Goal: Task Accomplishment & Management: Use online tool/utility

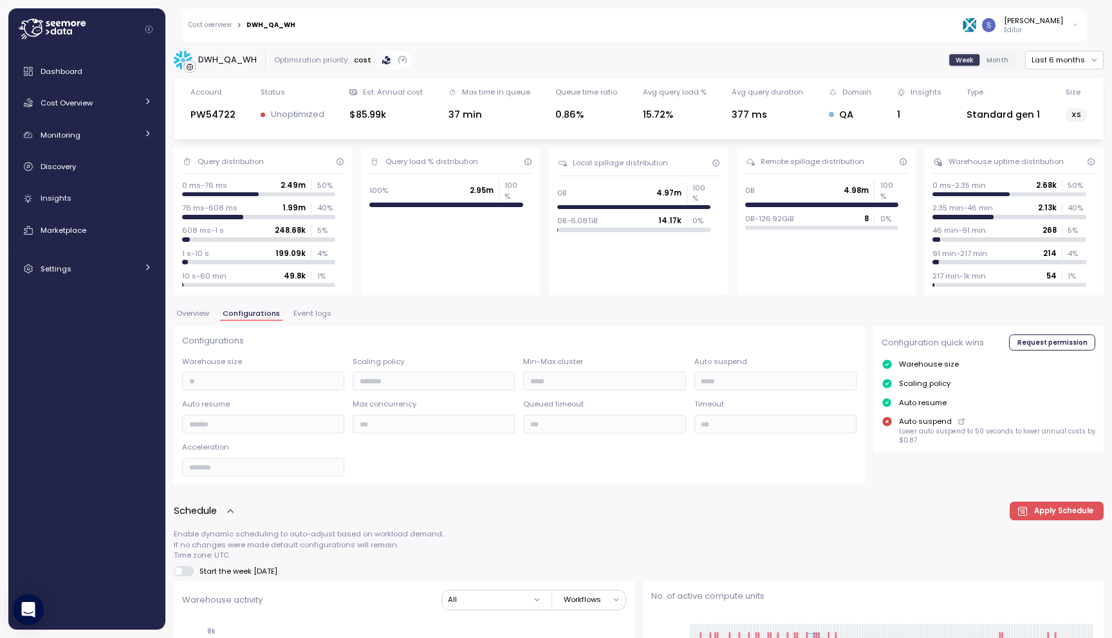
click at [230, 60] on div "DWH_QA_WH" at bounding box center [227, 59] width 59 height 13
copy div "DWH_QA_WH"
click at [89, 94] on link "Cost Overview" at bounding box center [87, 103] width 147 height 26
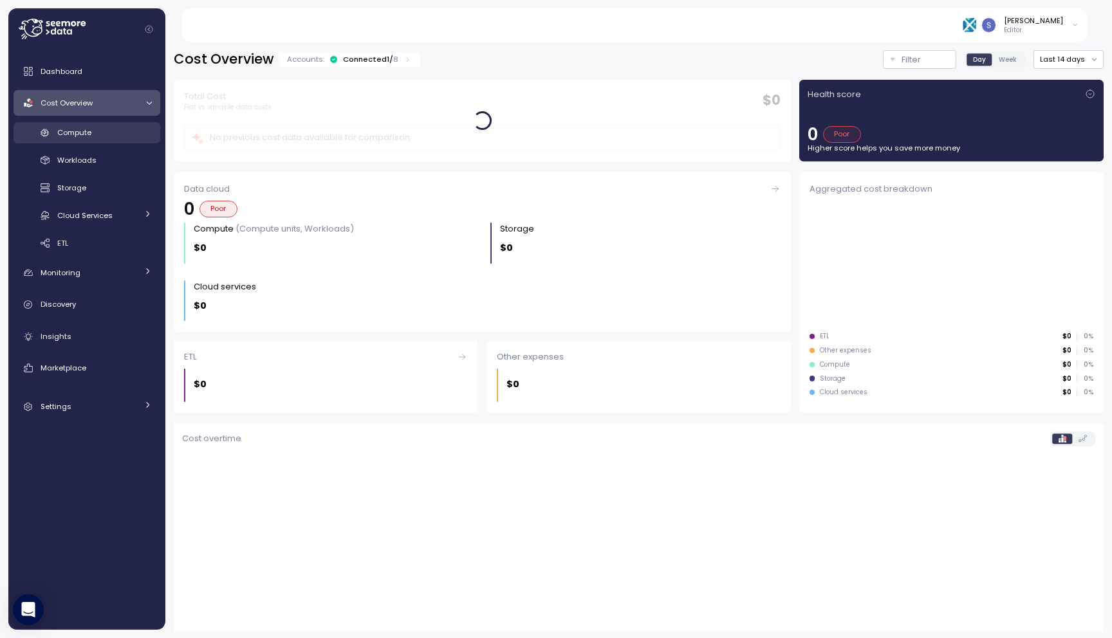
click at [102, 129] on div "Compute" at bounding box center [104, 132] width 95 height 13
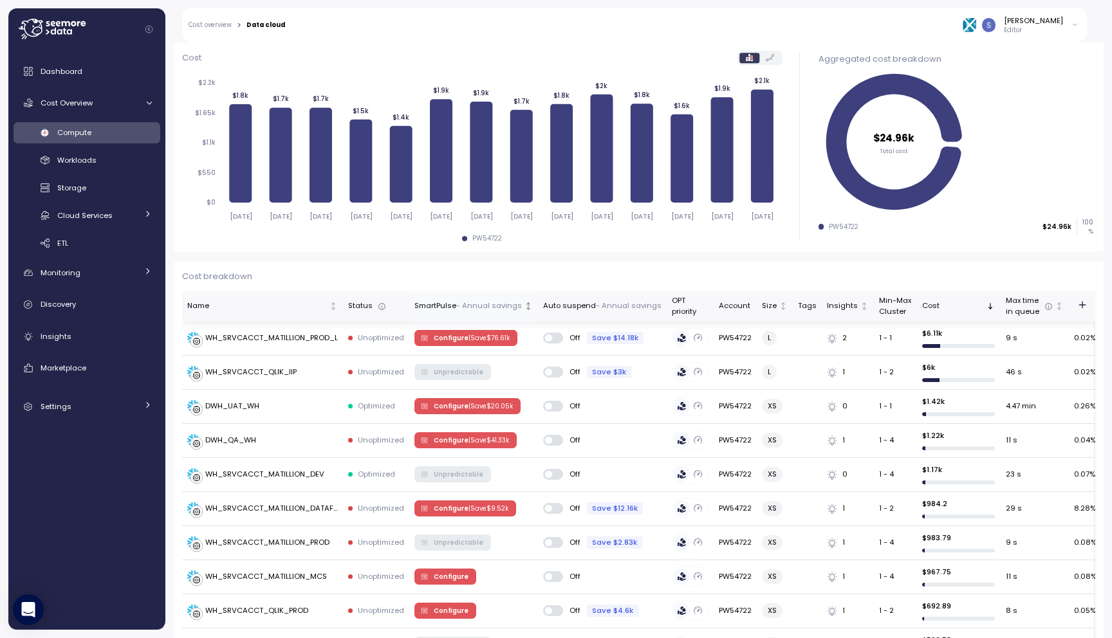
scroll to position [190, 0]
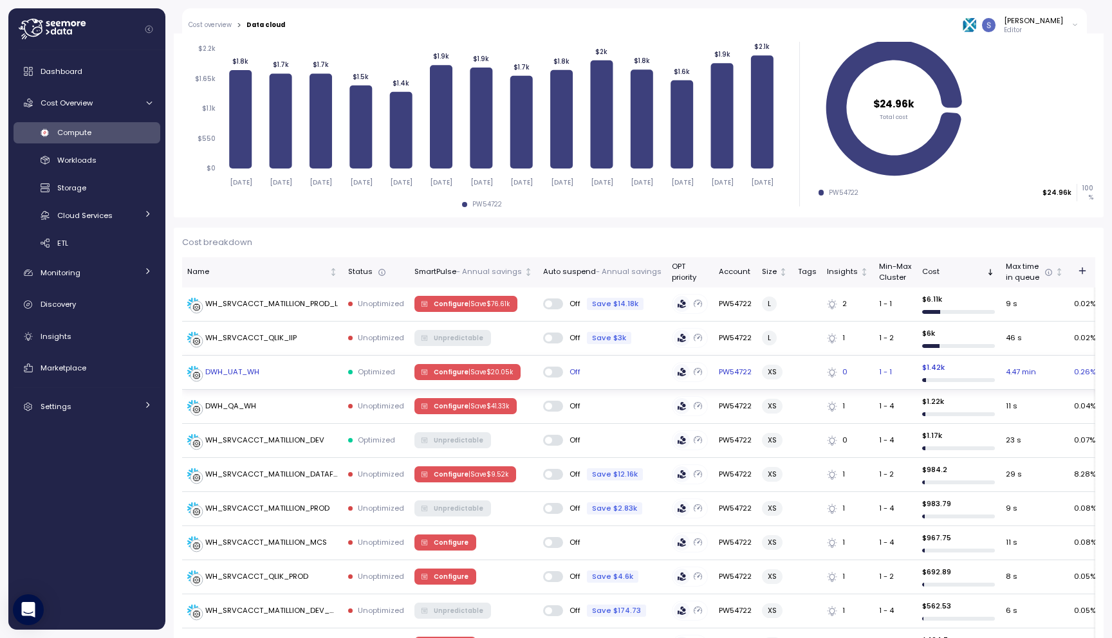
click at [263, 376] on div "DWH_UAT_WH" at bounding box center [262, 372] width 151 height 13
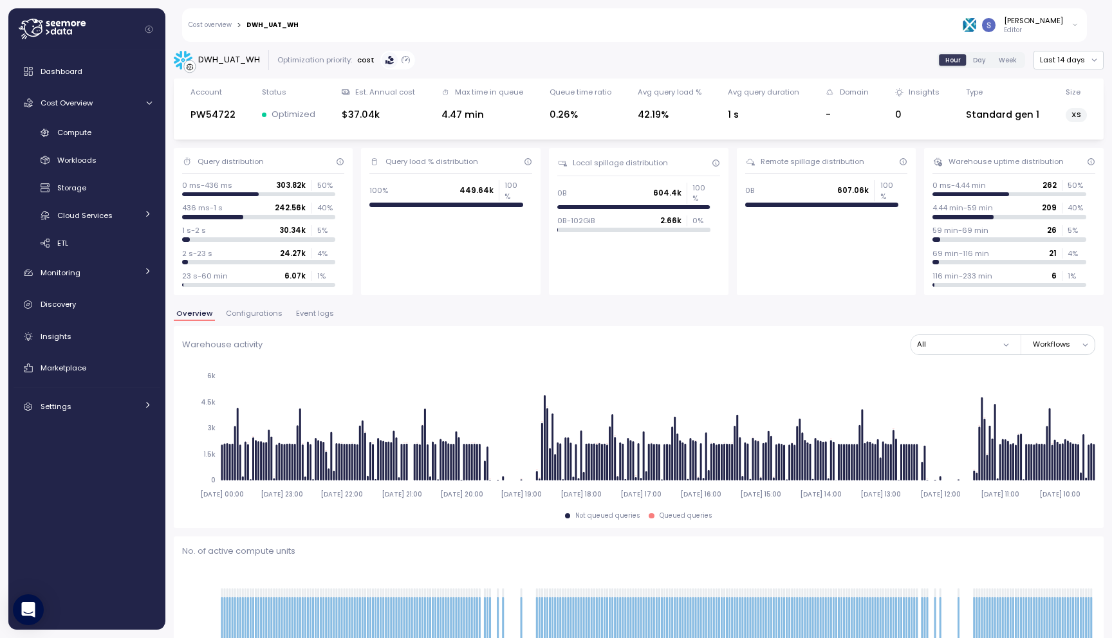
click at [271, 311] on span "Configurations" at bounding box center [254, 313] width 57 height 7
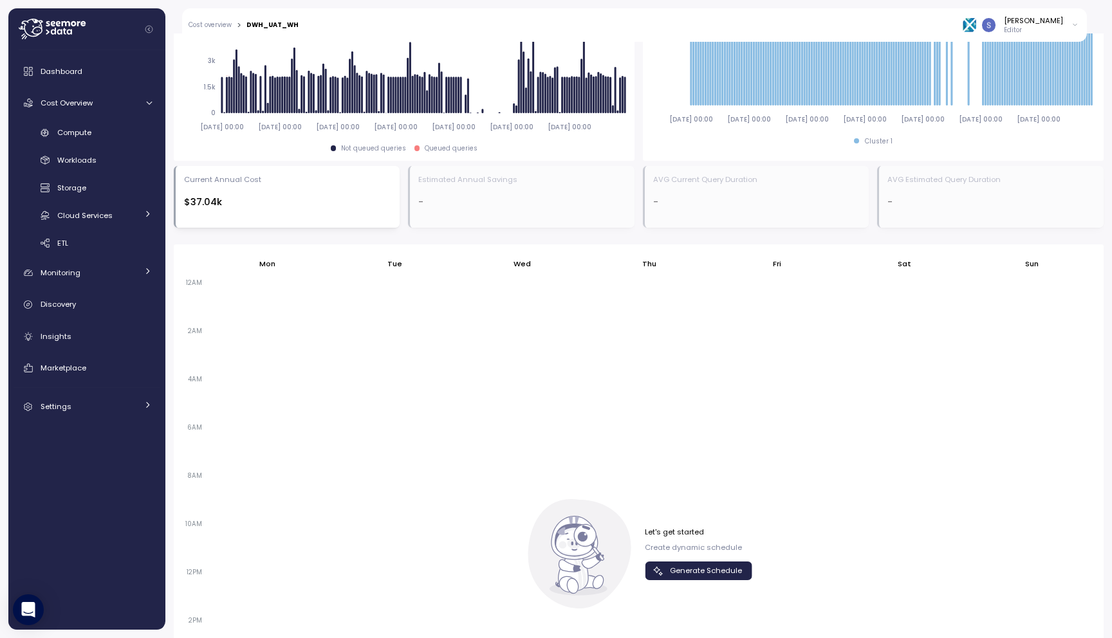
scroll to position [654, 0]
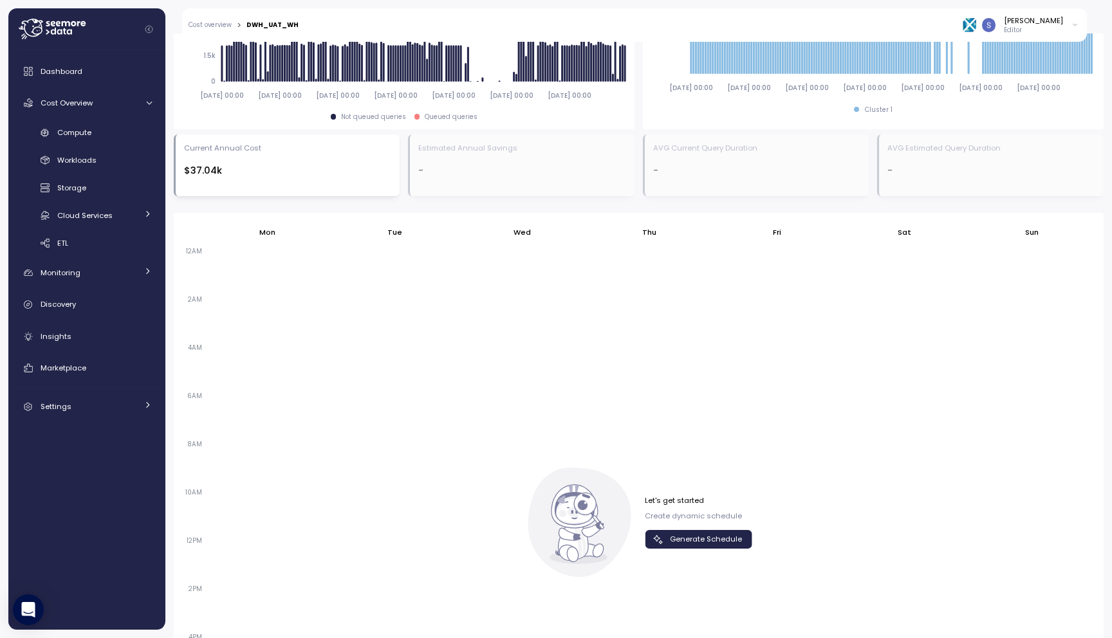
click at [675, 536] on span "Generate Schedule" at bounding box center [706, 539] width 72 height 17
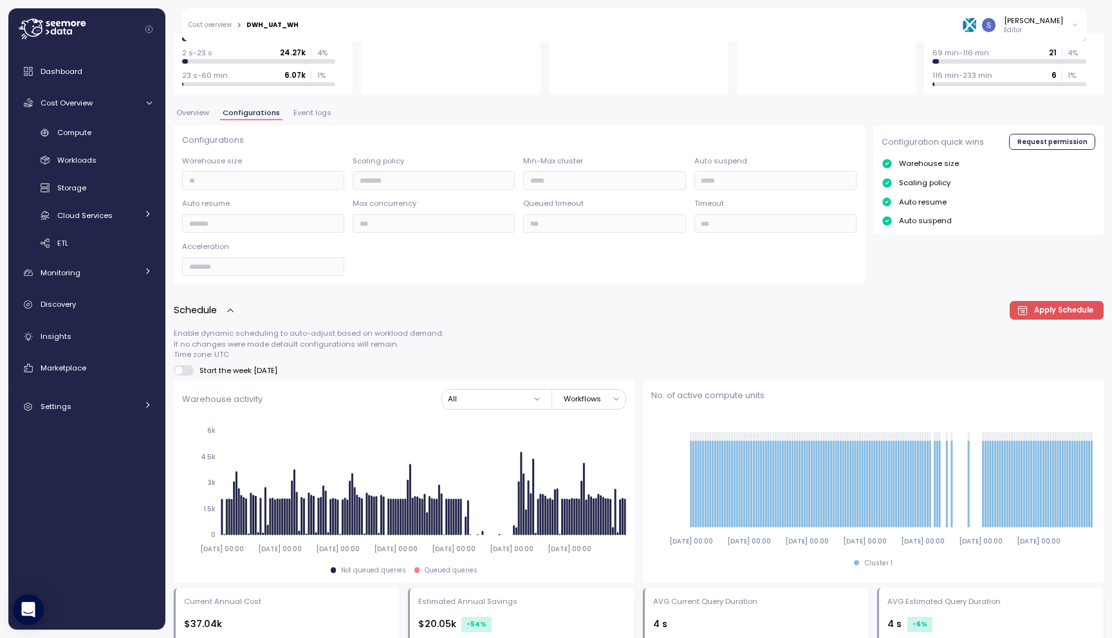
scroll to position [0, 0]
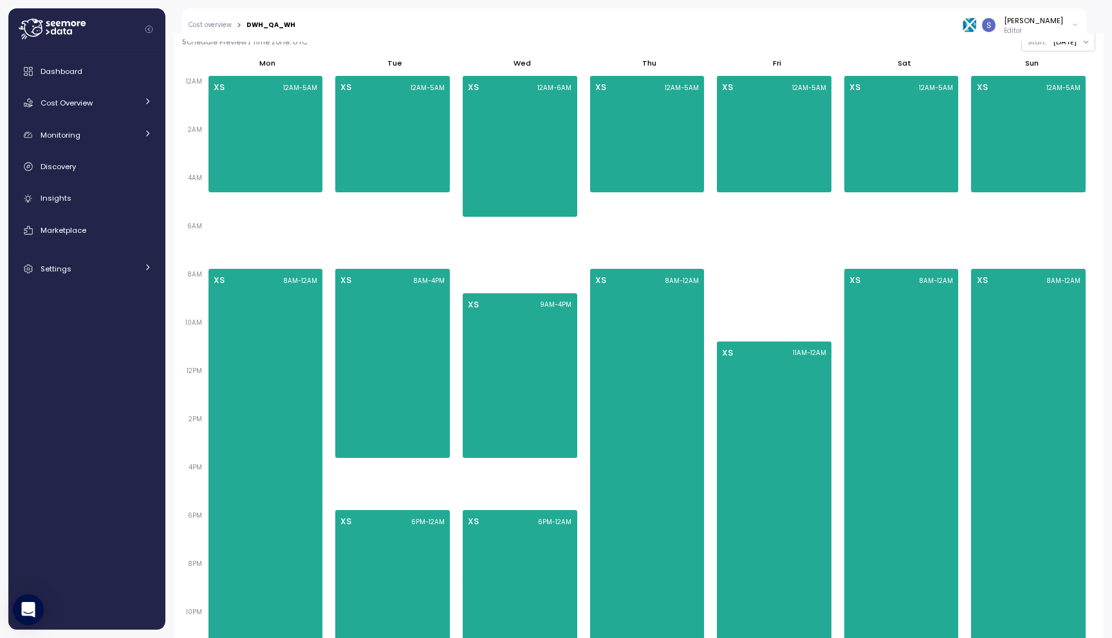
scroll to position [334, 0]
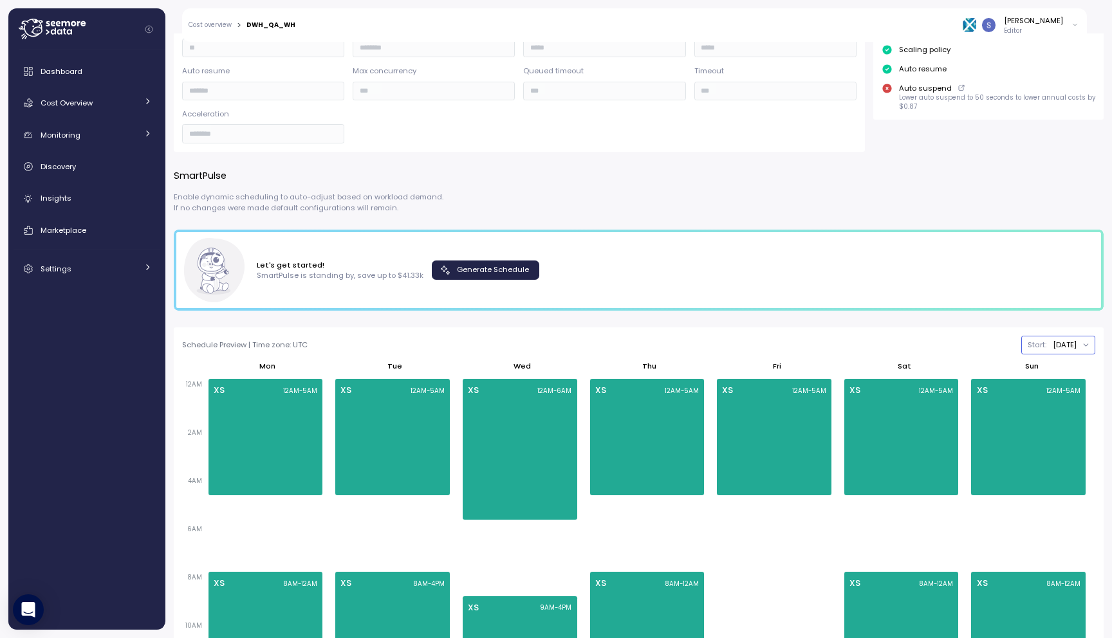
click at [1077, 350] on button "Monday" at bounding box center [1058, 345] width 74 height 19
click at [1064, 307] on div "Sunday" at bounding box center [1054, 302] width 69 height 10
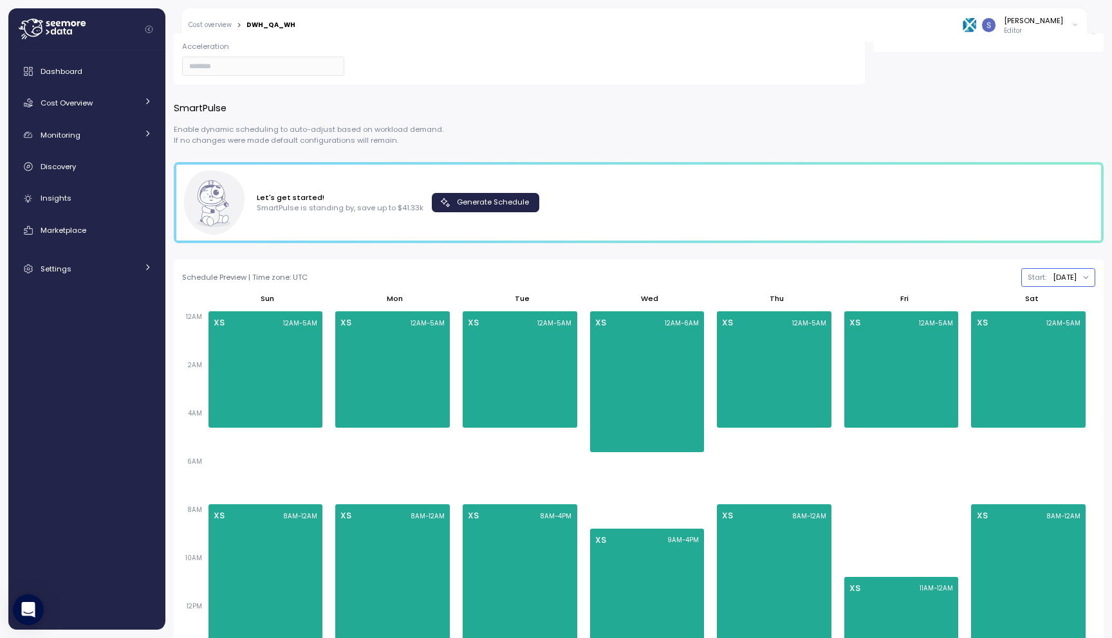
scroll to position [392, 0]
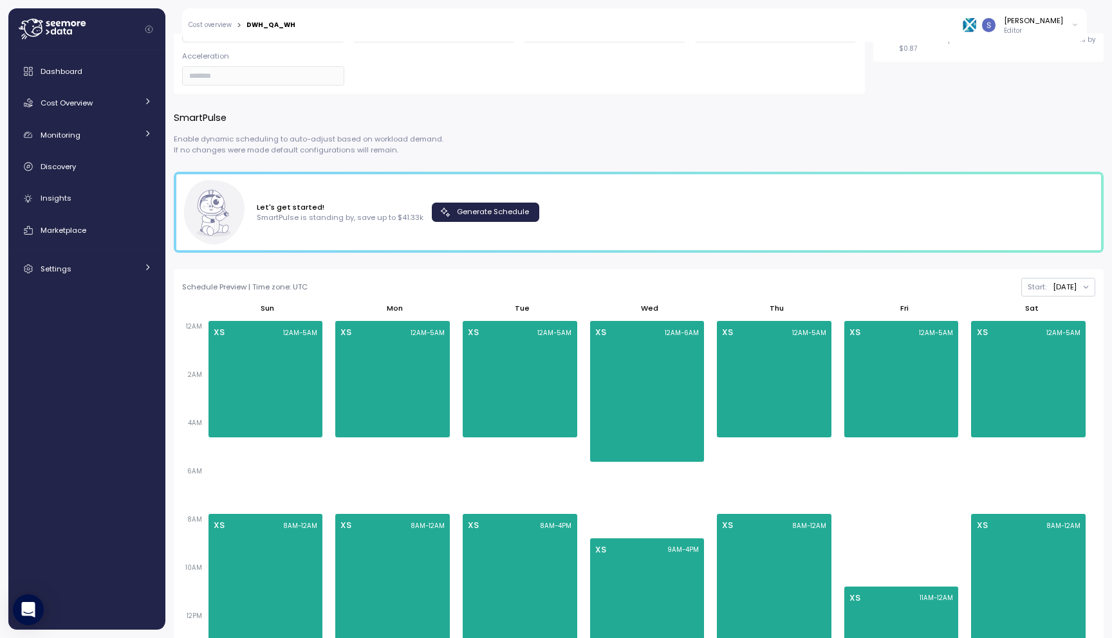
click at [468, 209] on span "Generate Schedule" at bounding box center [493, 211] width 72 height 17
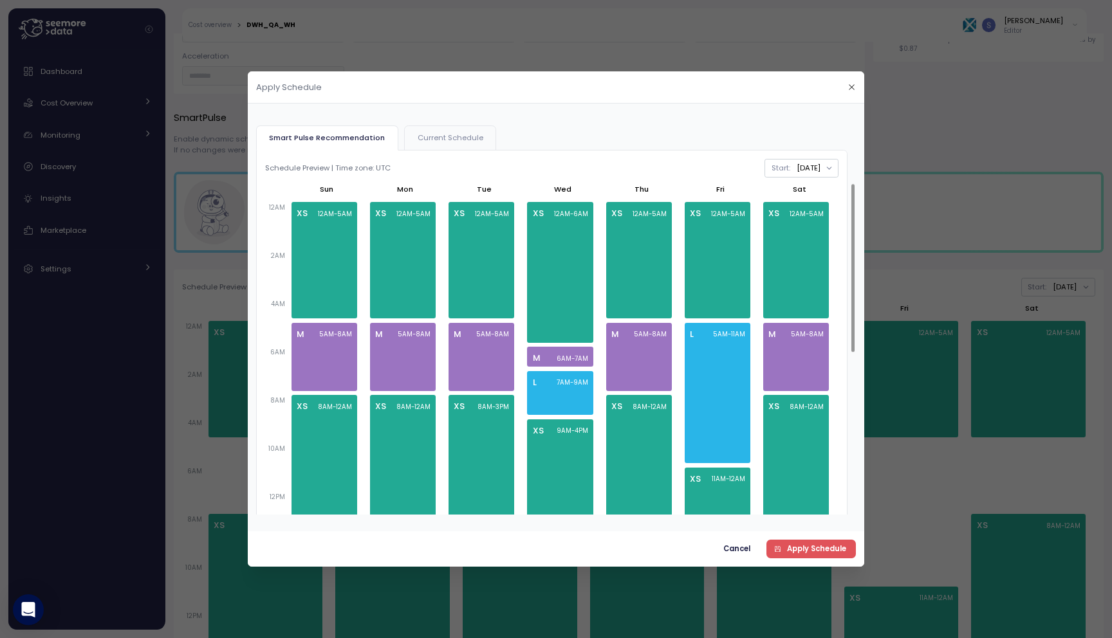
scroll to position [0, 0]
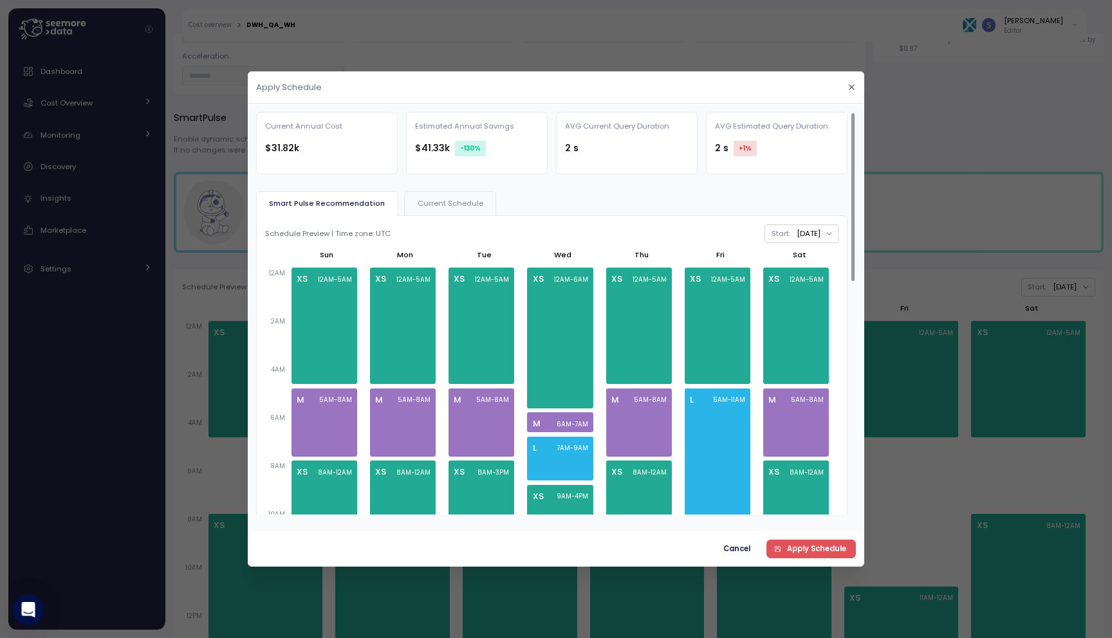
click at [470, 207] on span "Current Schedule" at bounding box center [450, 203] width 66 height 7
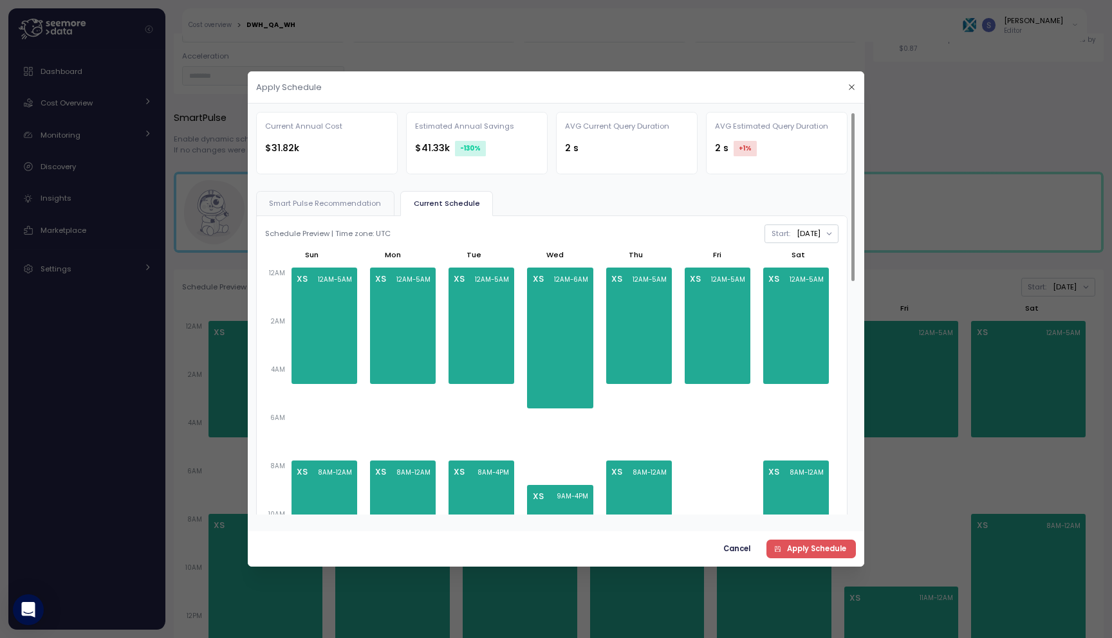
click at [349, 200] on span "Smart Pulse Recommendation" at bounding box center [325, 203] width 112 height 7
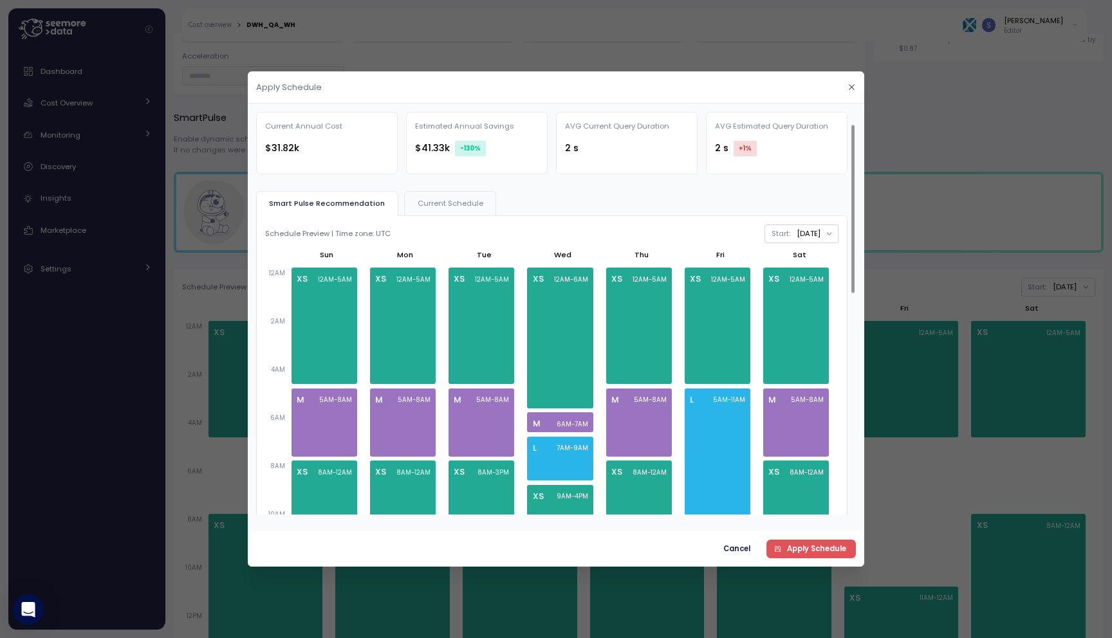
scroll to position [46, 0]
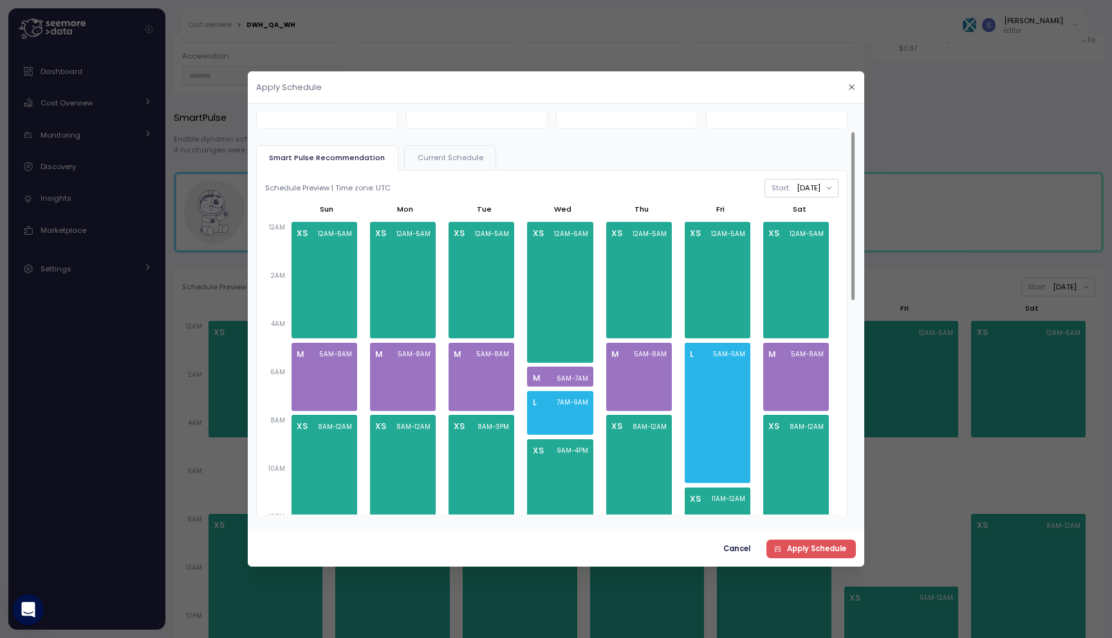
click at [457, 157] on span "Current Schedule" at bounding box center [450, 157] width 66 height 7
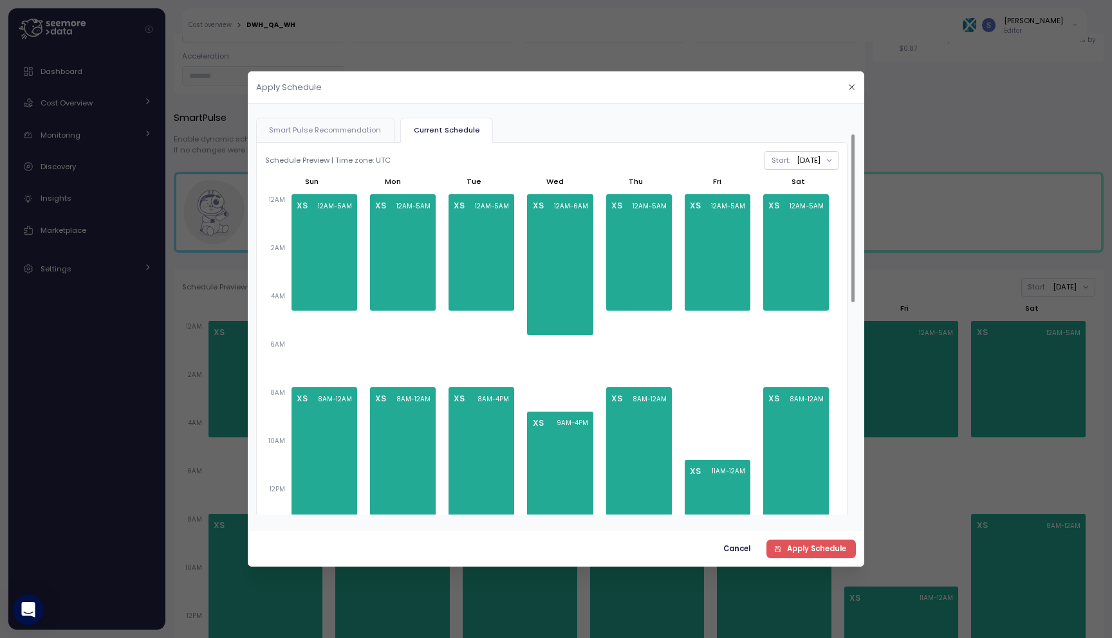
scroll to position [75, 0]
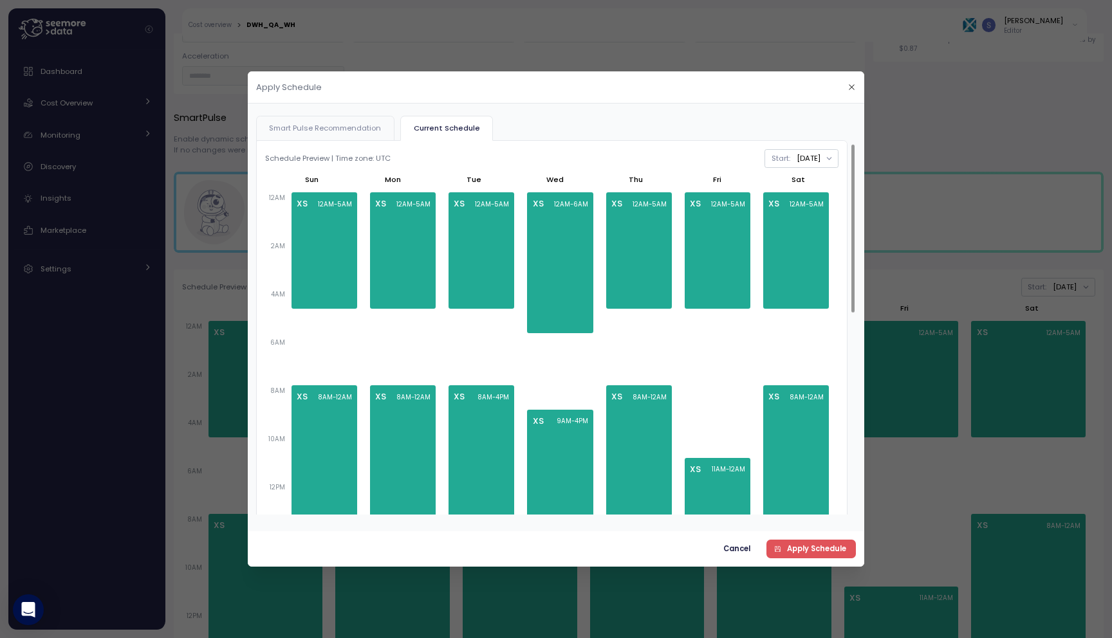
click at [304, 127] on span "Smart Pulse Recommendation" at bounding box center [325, 128] width 112 height 7
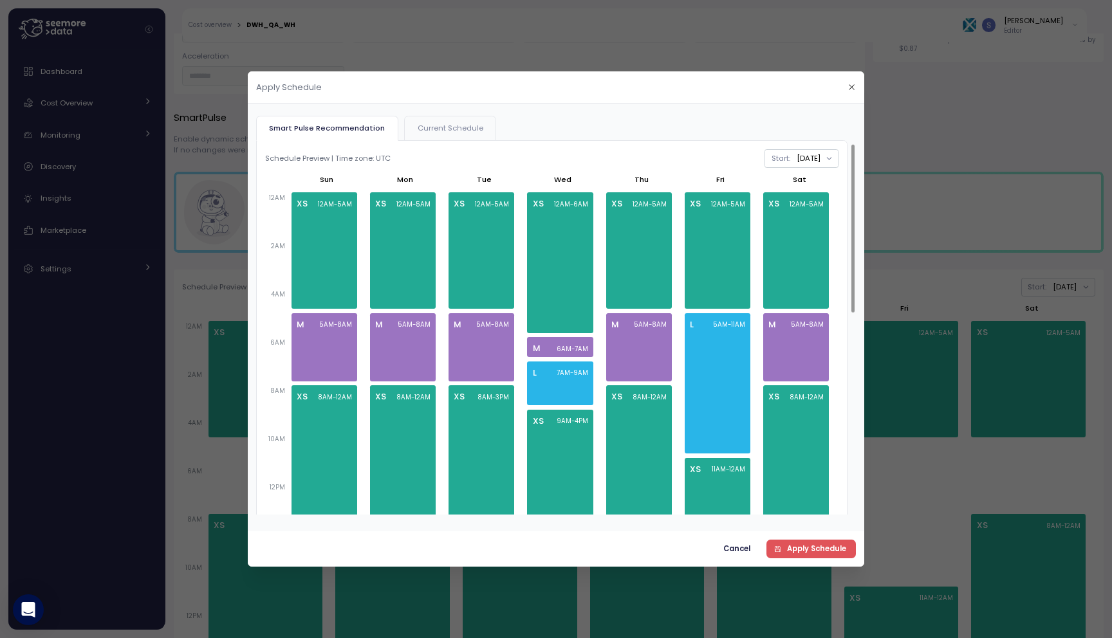
click at [458, 122] on button "Current Schedule" at bounding box center [450, 128] width 92 height 25
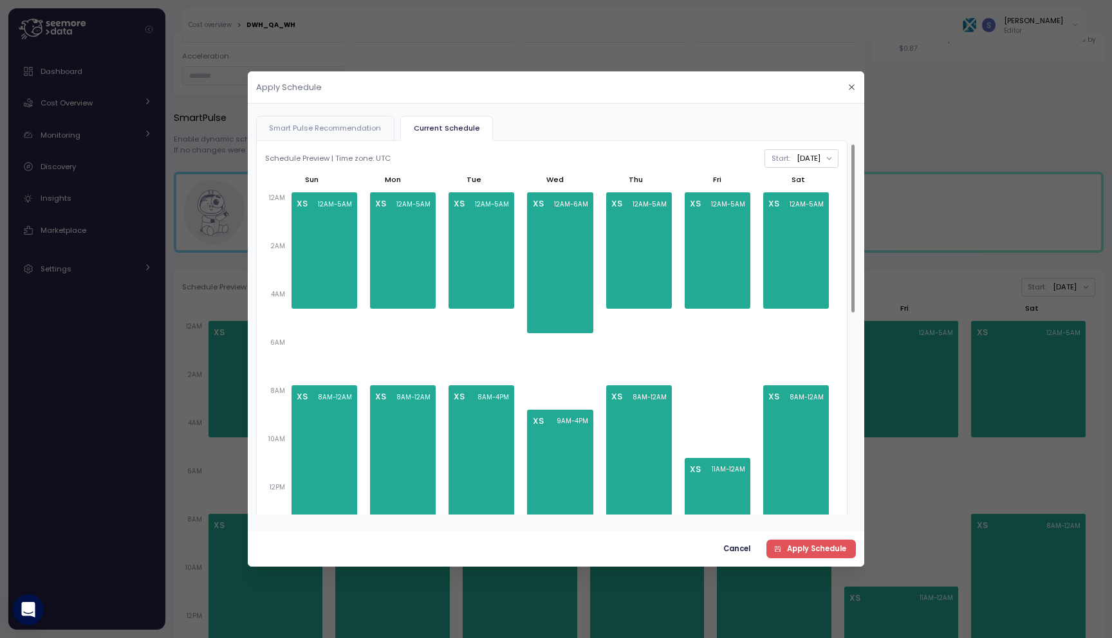
click at [336, 132] on span "Smart Pulse Recommendation" at bounding box center [325, 128] width 112 height 7
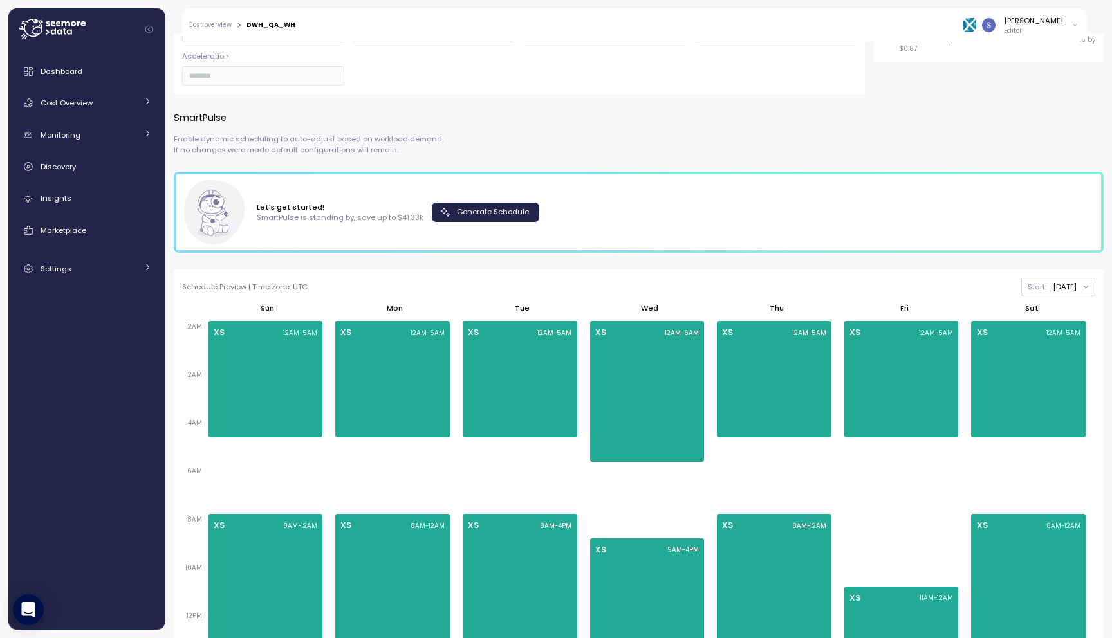
scroll to position [0, 0]
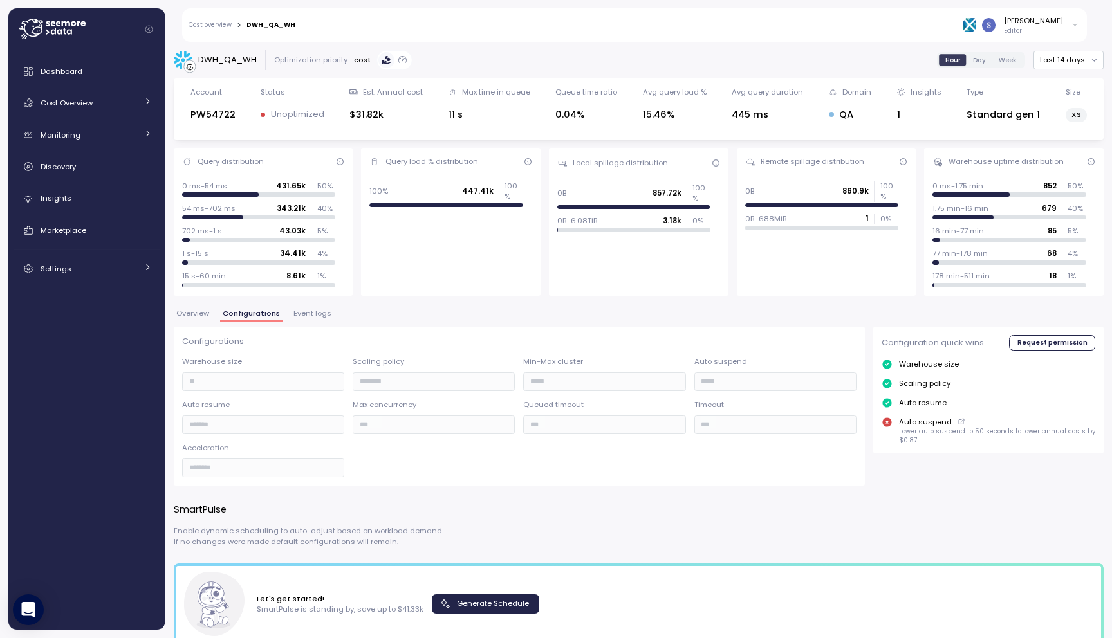
click at [218, 66] on div "DWH_QA_WH" at bounding box center [227, 59] width 59 height 13
copy div "DWH_QA_WH"
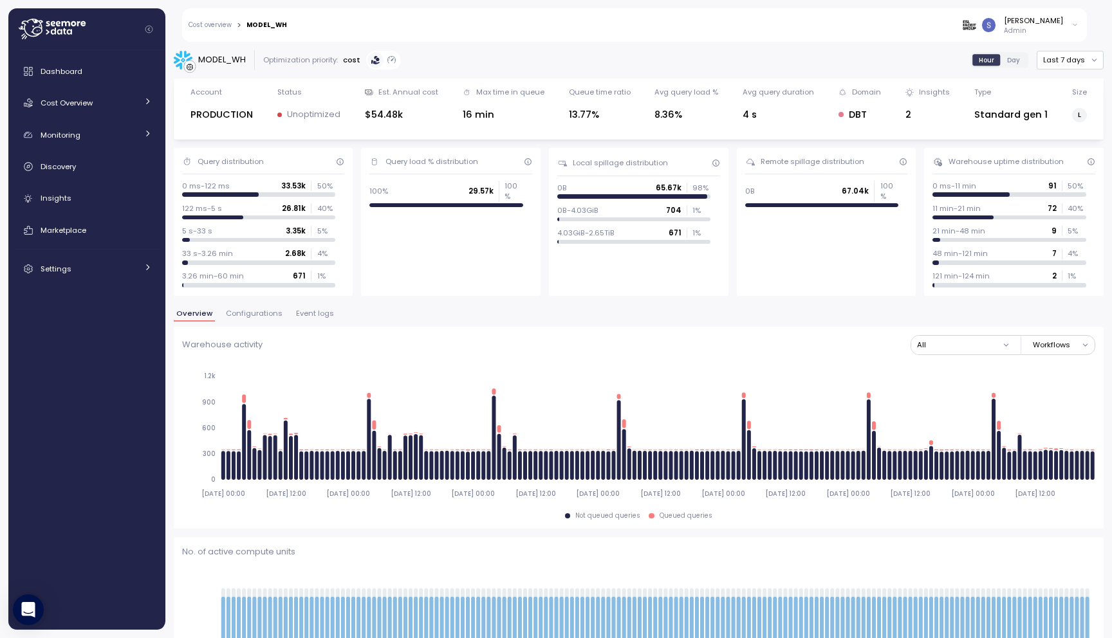
scroll to position [5, 0]
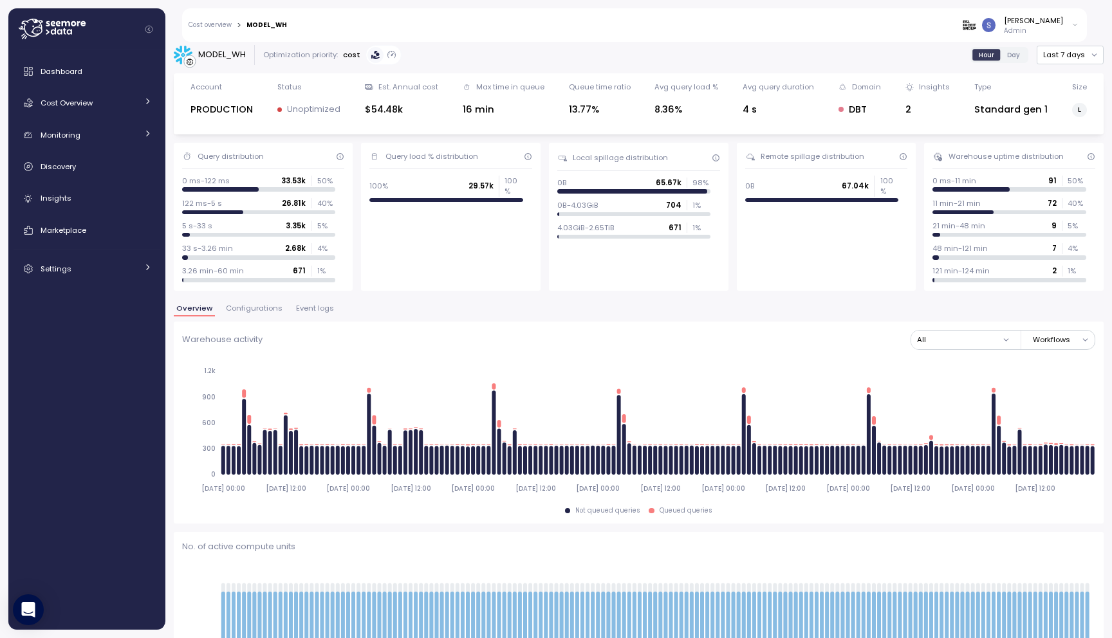
click at [264, 312] on span "Configurations" at bounding box center [254, 308] width 57 height 7
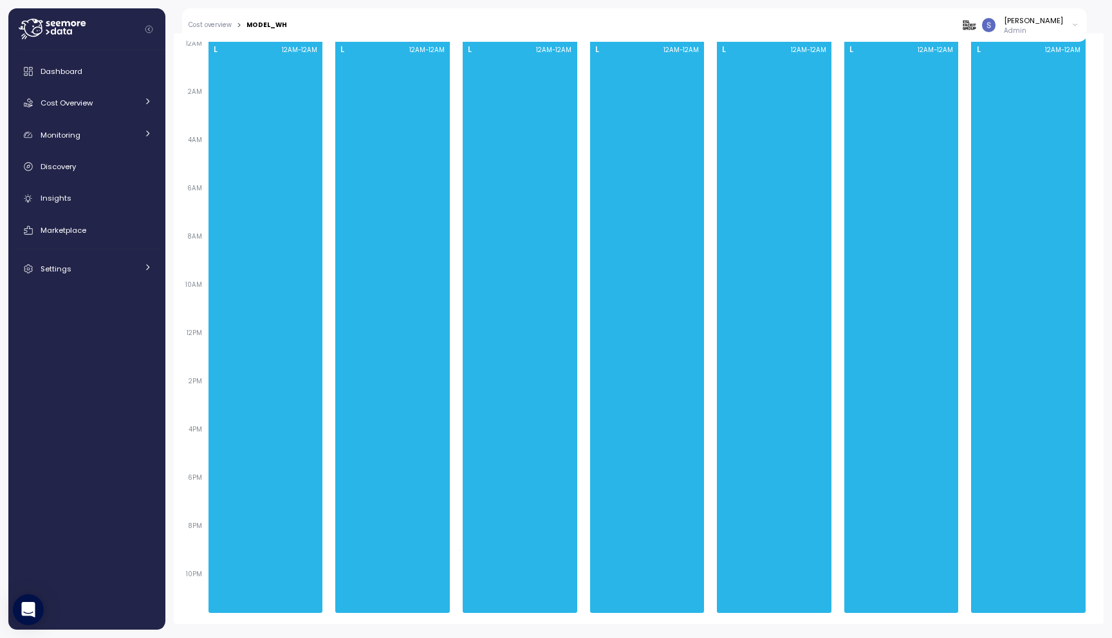
scroll to position [509, 0]
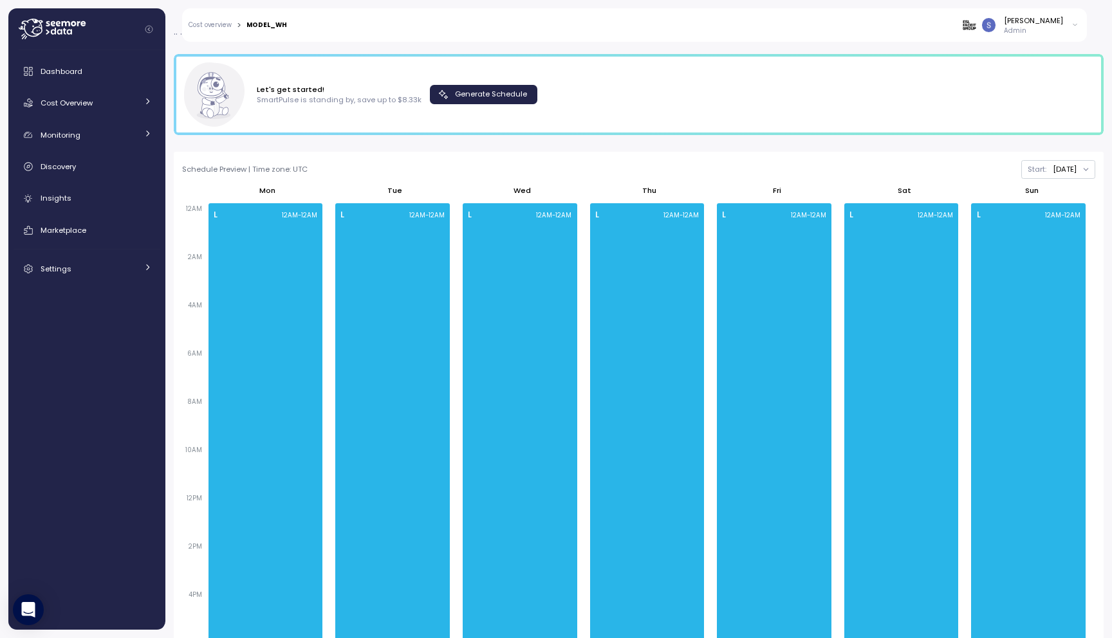
click at [488, 92] on span "Generate Schedule" at bounding box center [491, 94] width 72 height 17
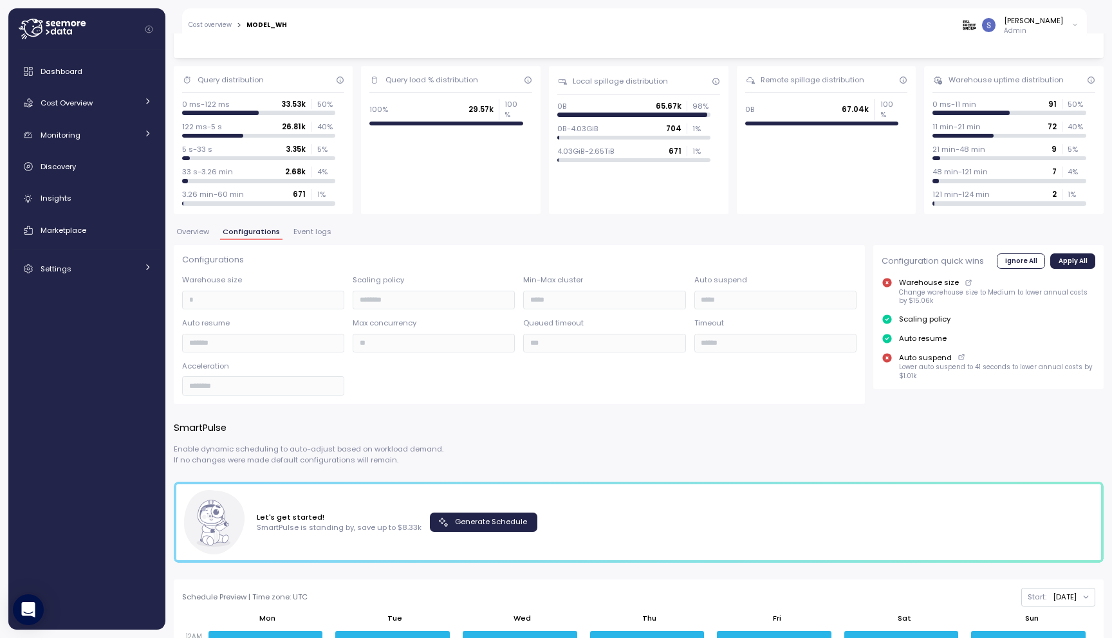
scroll to position [0, 0]
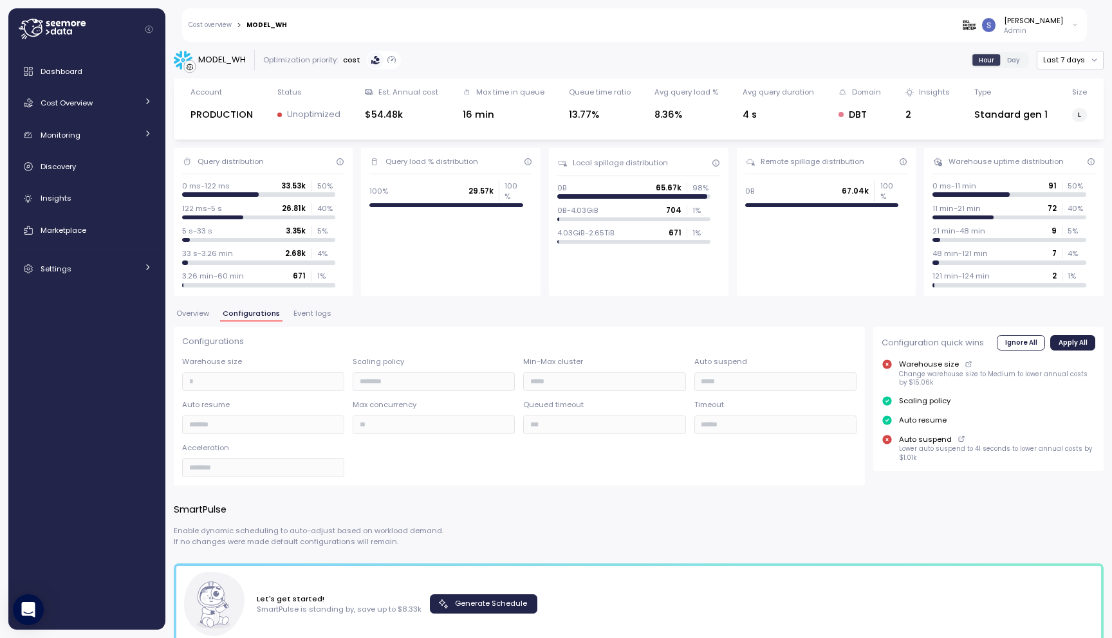
click at [227, 59] on div "MODEL_WH" at bounding box center [222, 59] width 48 height 13
copy div "MODEL_WH"
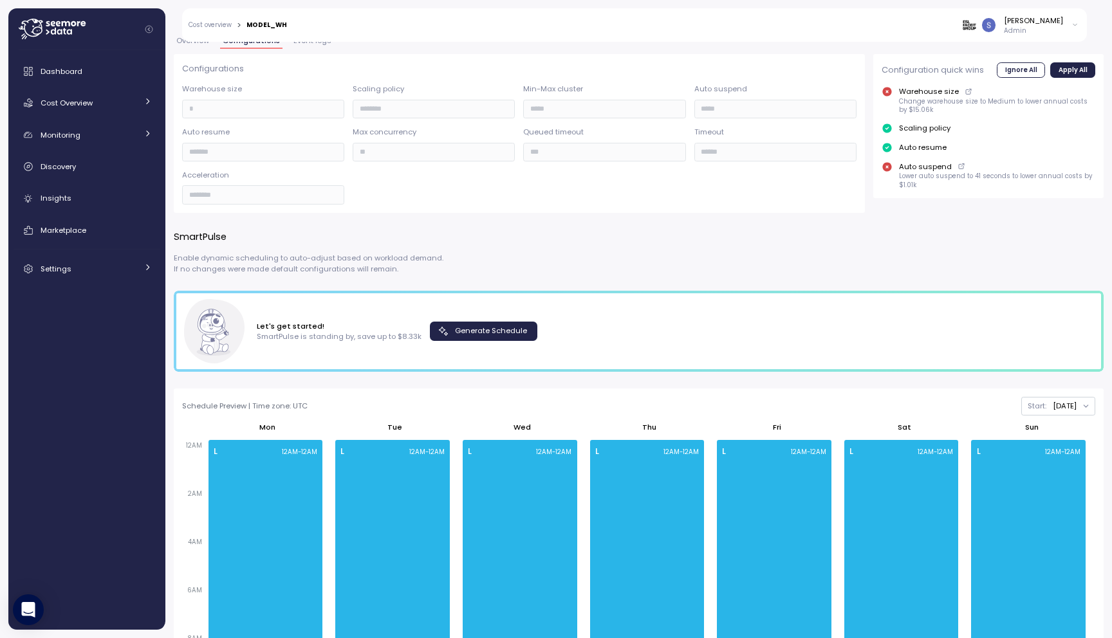
scroll to position [432, 0]
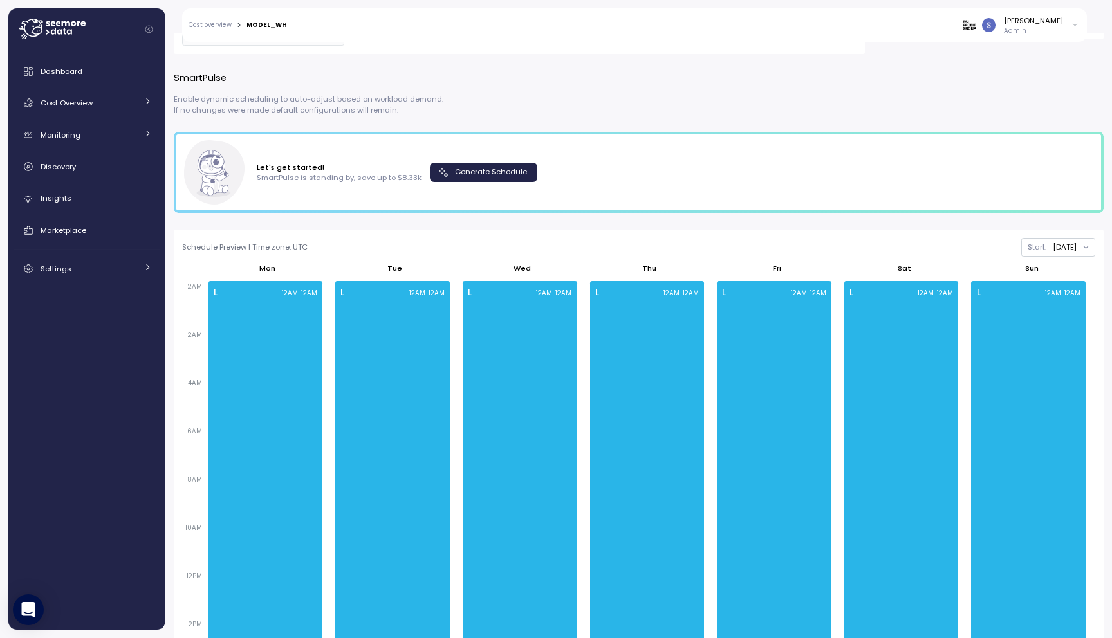
click at [507, 178] on span "Generate Schedule" at bounding box center [491, 171] width 72 height 17
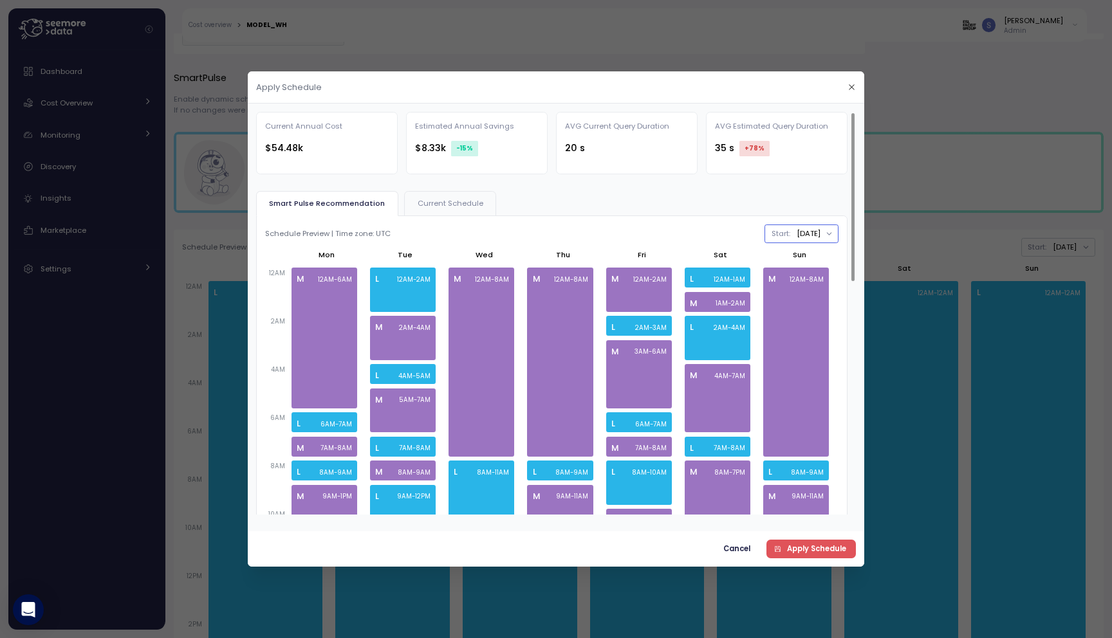
click at [828, 232] on button "[DATE]" at bounding box center [801, 234] width 74 height 19
click at [804, 252] on div "[DATE]" at bounding box center [798, 260] width 80 height 17
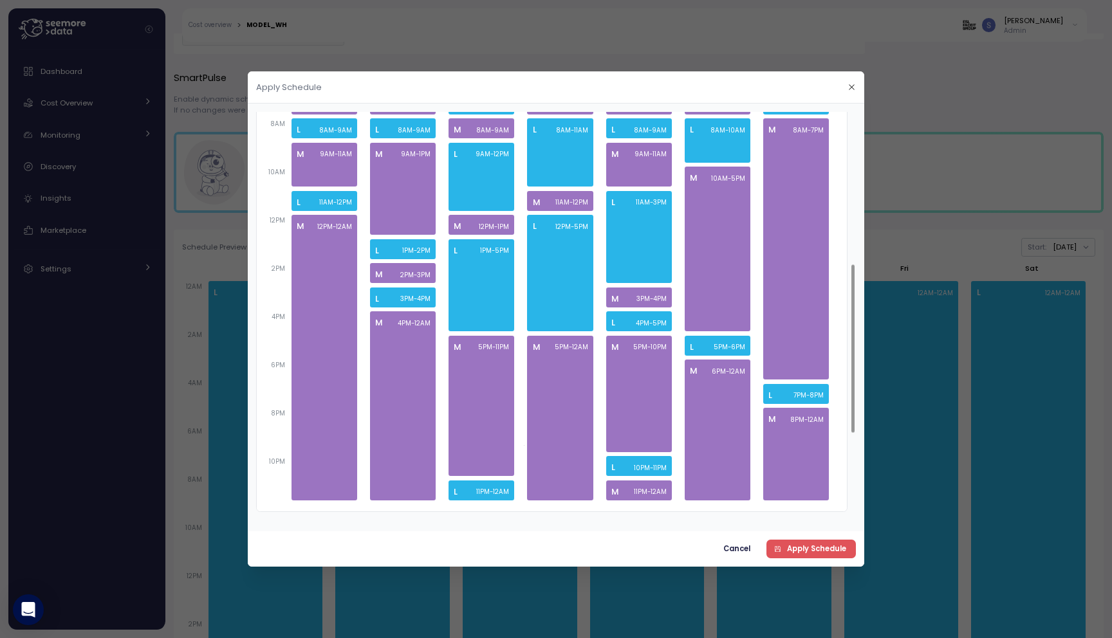
scroll to position [363, 0]
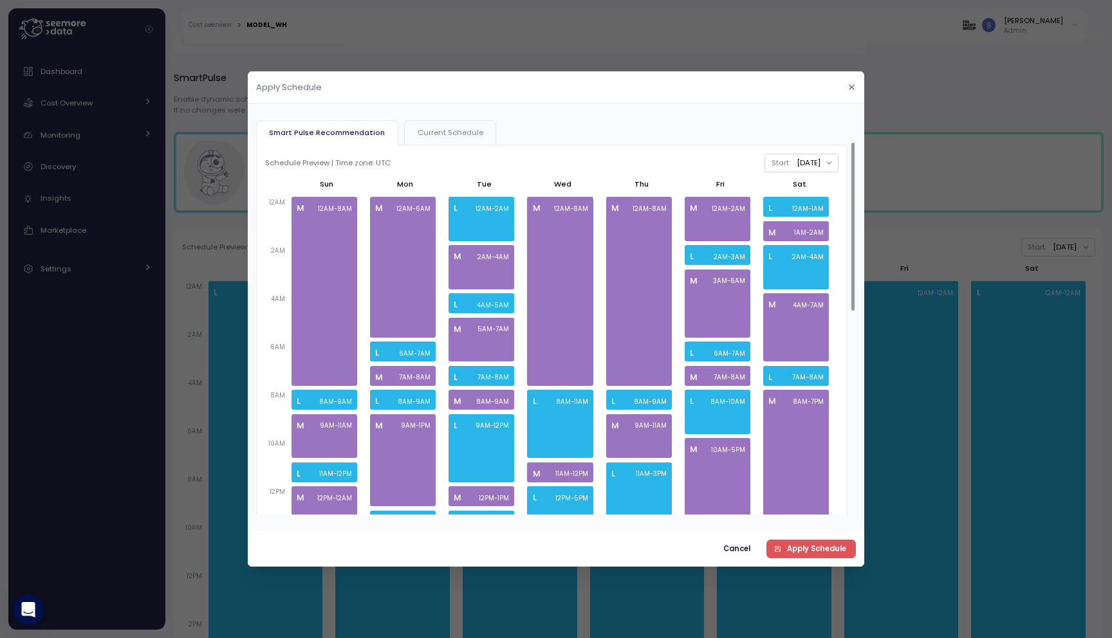
scroll to position [68, 0]
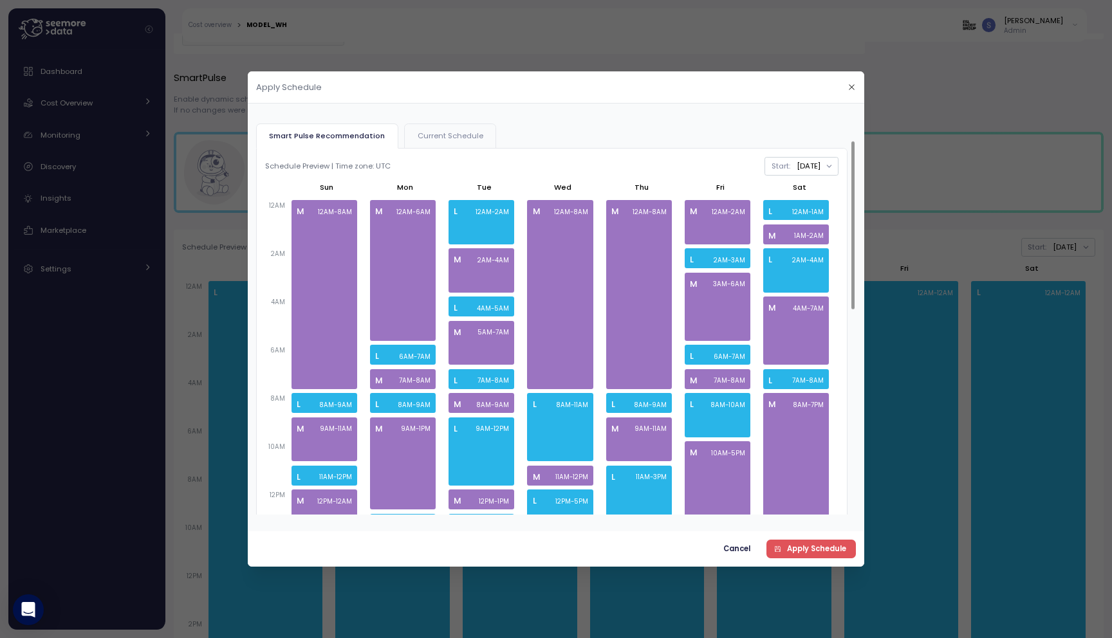
click at [457, 138] on span "Current Schedule" at bounding box center [450, 136] width 66 height 7
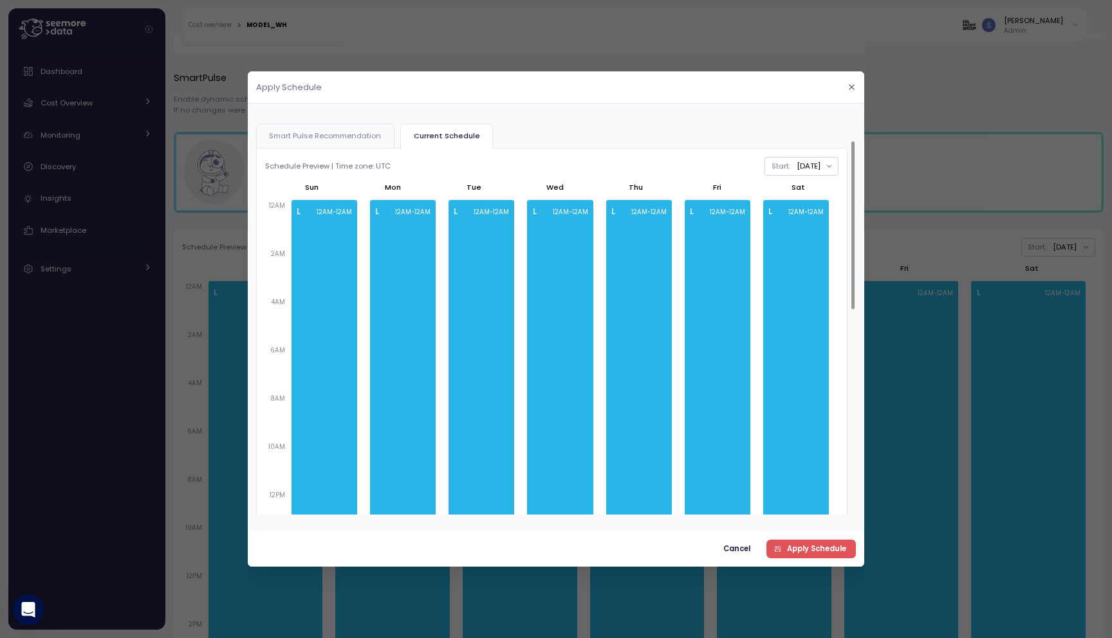
click at [363, 135] on span "Smart Pulse Recommendation" at bounding box center [325, 136] width 112 height 7
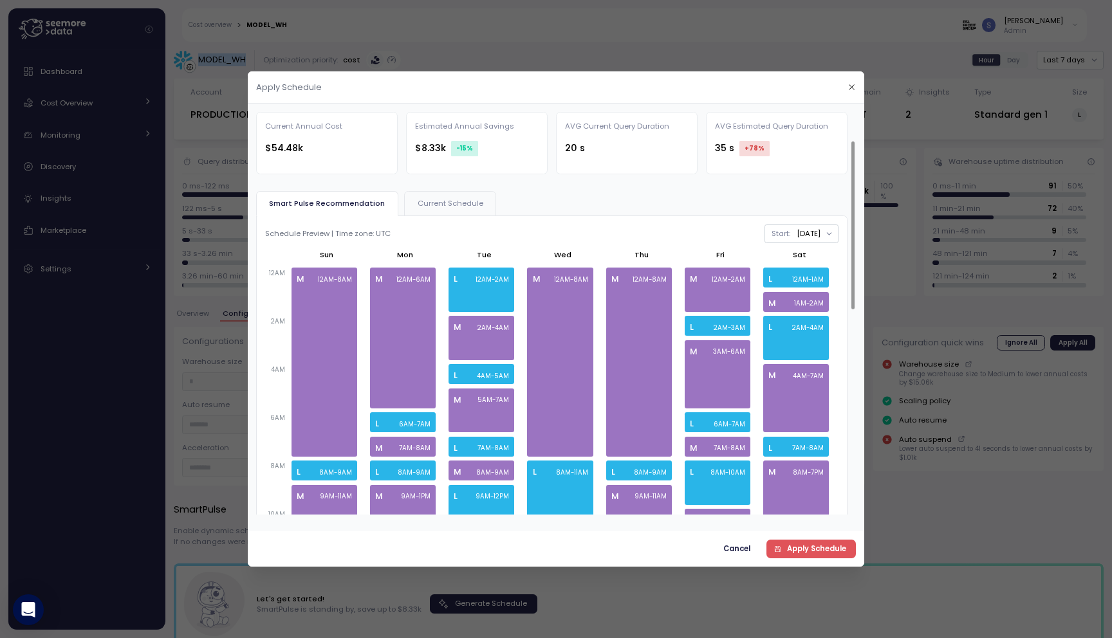
scroll to position [68, 0]
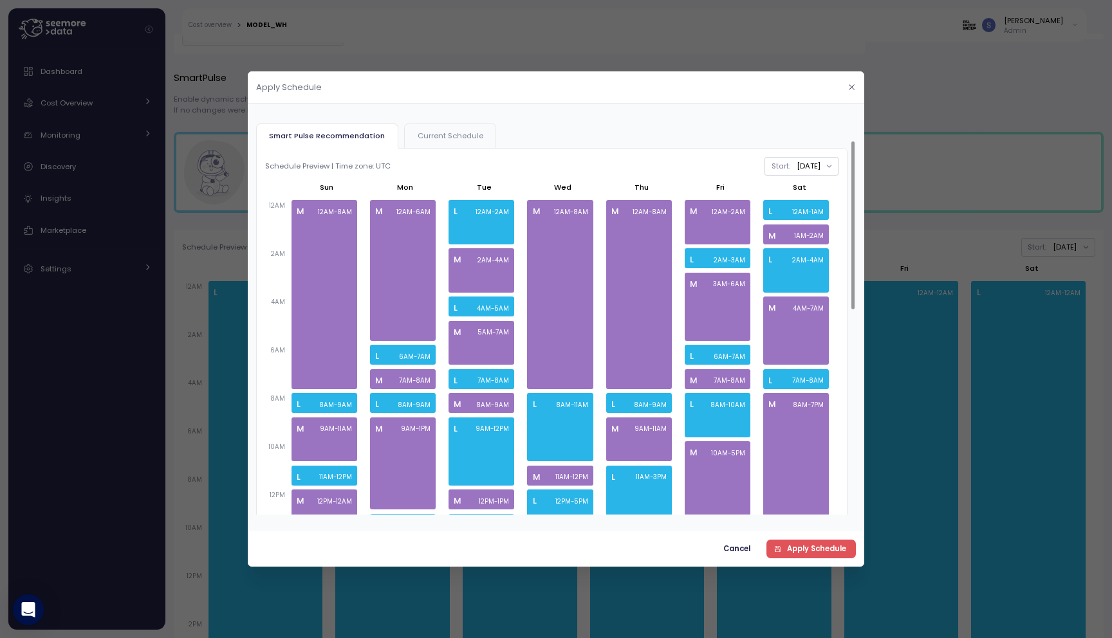
click at [853, 84] on icon "button" at bounding box center [851, 87] width 8 height 8
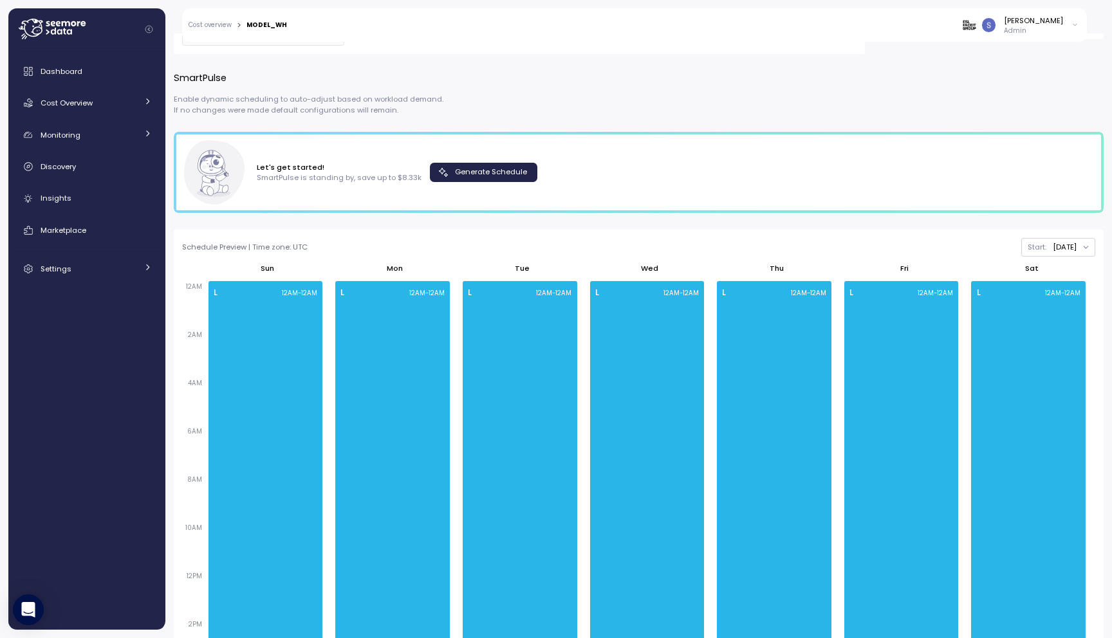
scroll to position [0, 0]
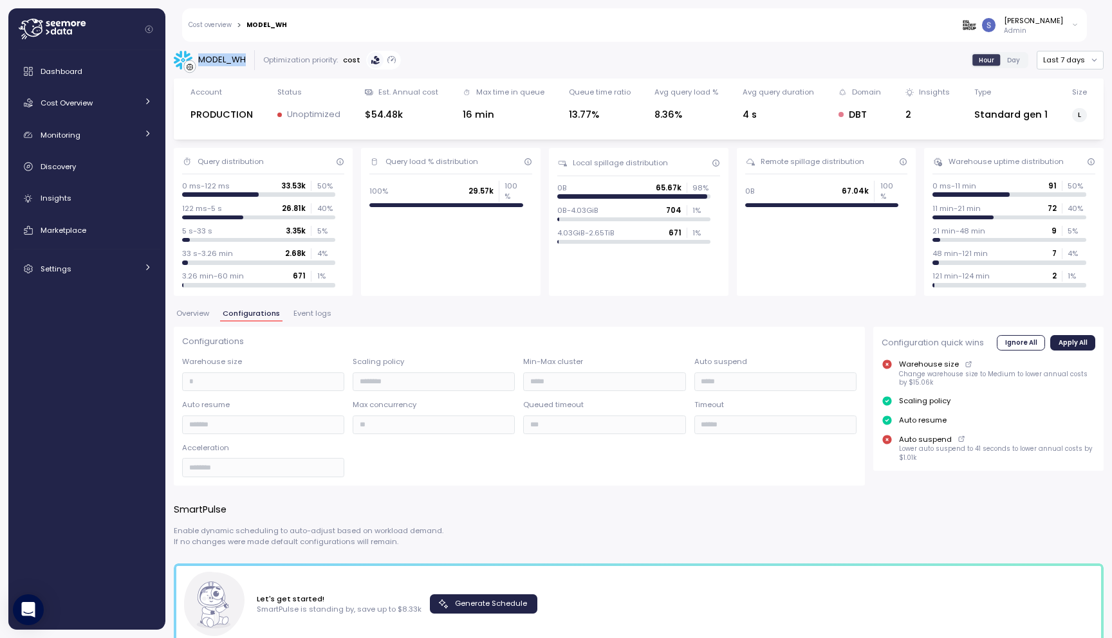
click at [188, 313] on span "Overview" at bounding box center [192, 313] width 33 height 7
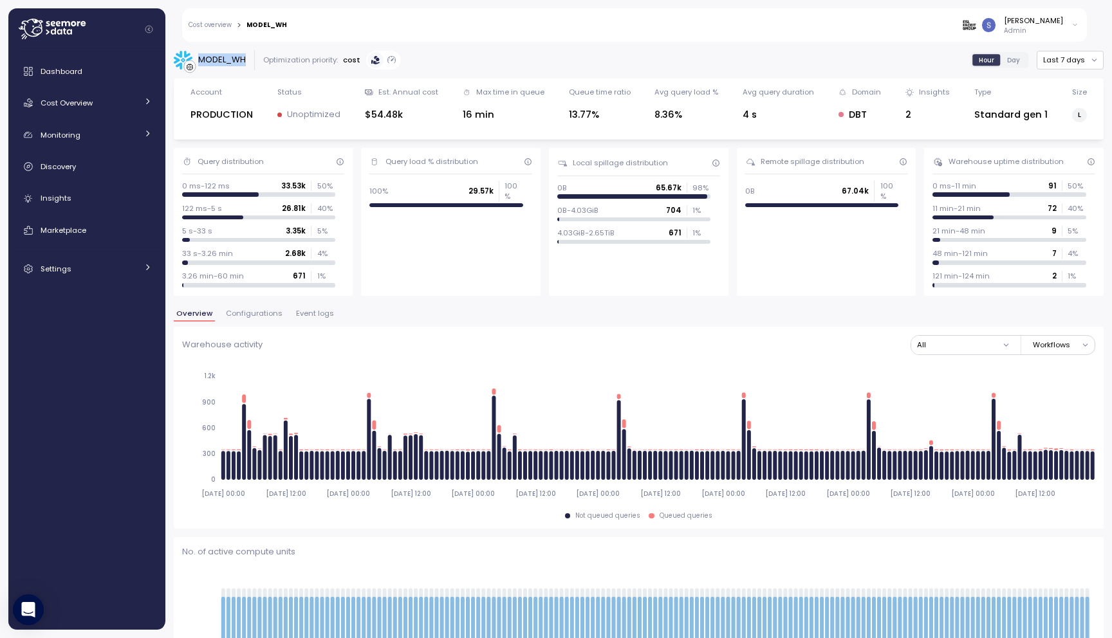
click at [251, 316] on span "Configurations" at bounding box center [254, 313] width 57 height 7
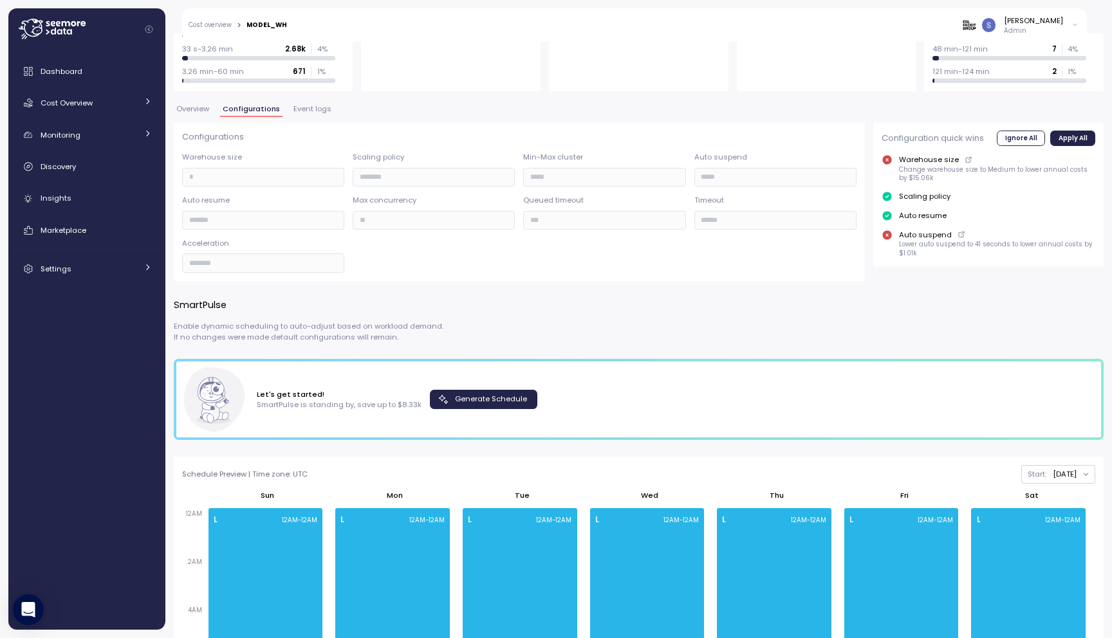
scroll to position [234, 0]
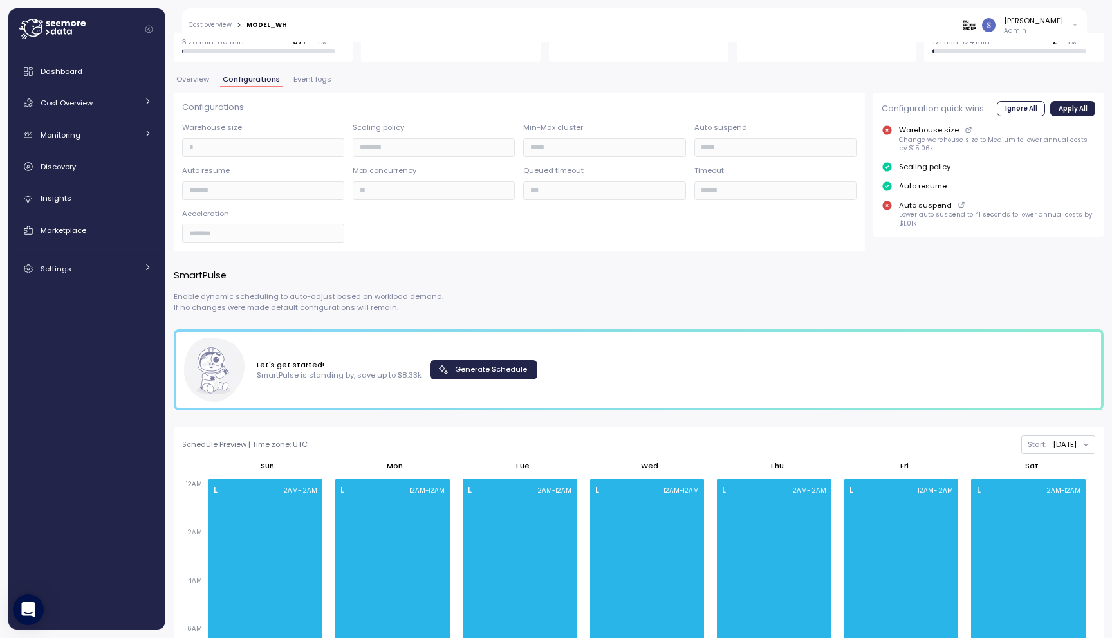
click at [457, 369] on span "Generate Schedule" at bounding box center [491, 369] width 72 height 17
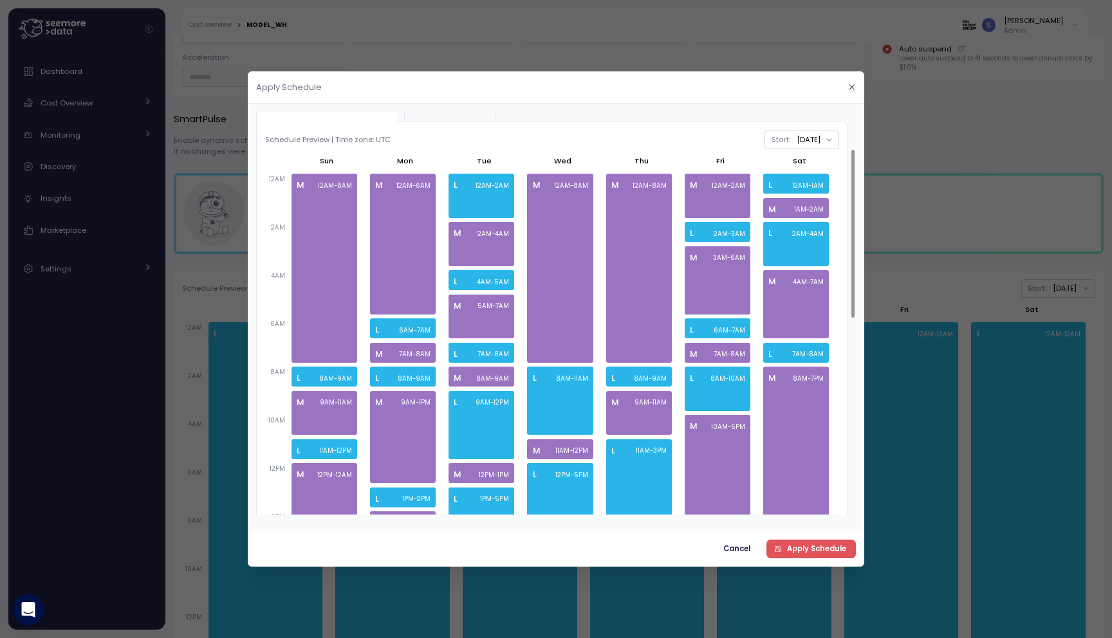
scroll to position [65, 0]
